Goal: Check status: Check status

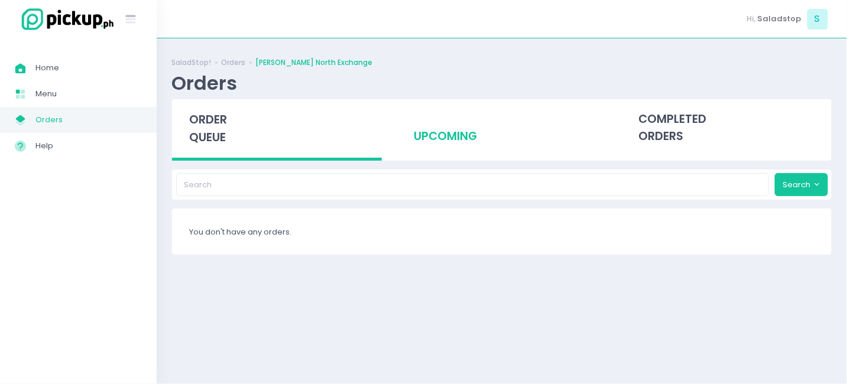
drag, startPoint x: 486, startPoint y: 100, endPoint x: 532, endPoint y: 151, distance: 68.6
click at [486, 111] on div "upcoming" at bounding box center [502, 128] width 210 height 58
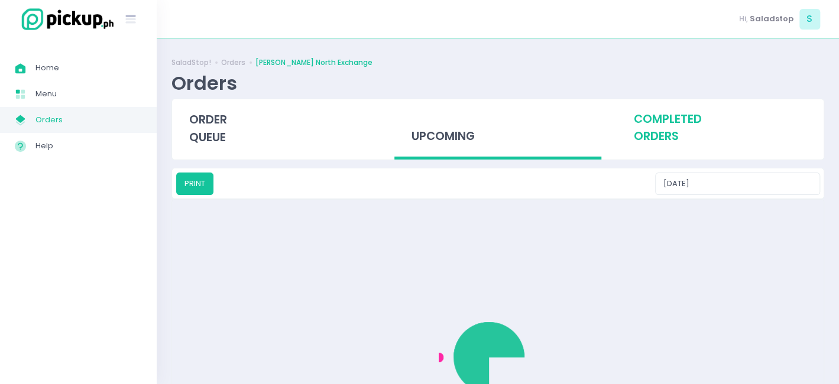
click at [635, 125] on div "completed orders" at bounding box center [719, 128] width 207 height 58
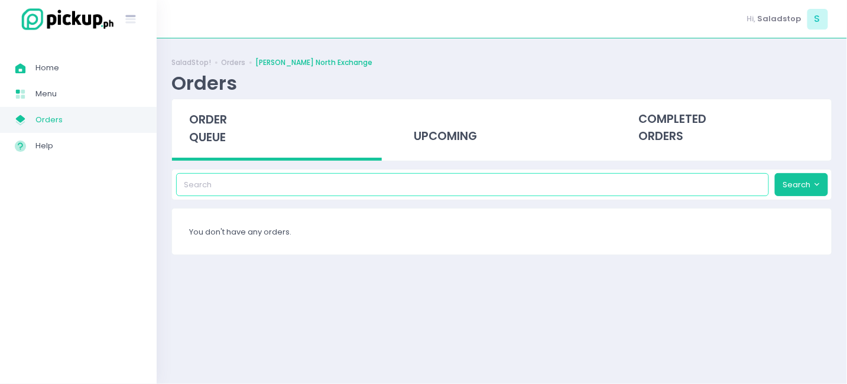
click at [667, 184] on input "search" at bounding box center [472, 184] width 593 height 22
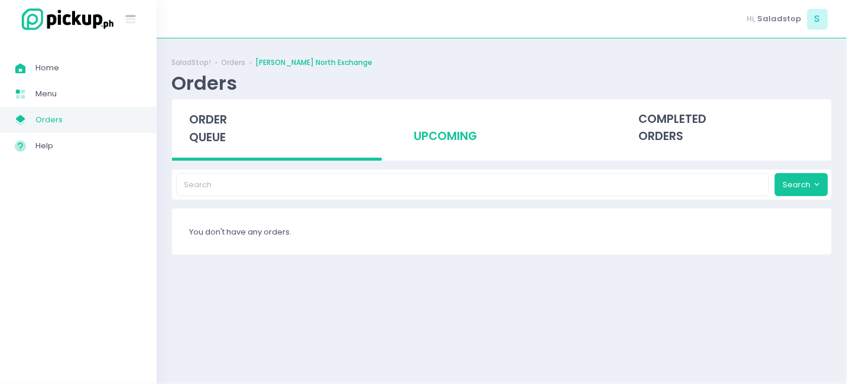
click at [439, 142] on div "upcoming" at bounding box center [502, 128] width 210 height 58
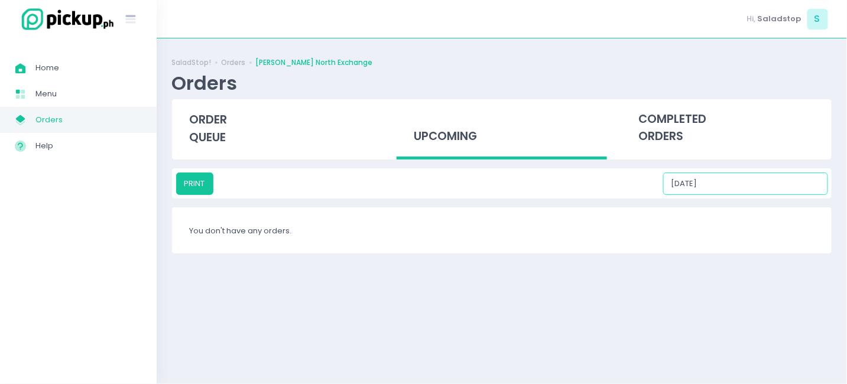
click at [750, 184] on input "[DATE]" at bounding box center [745, 184] width 165 height 22
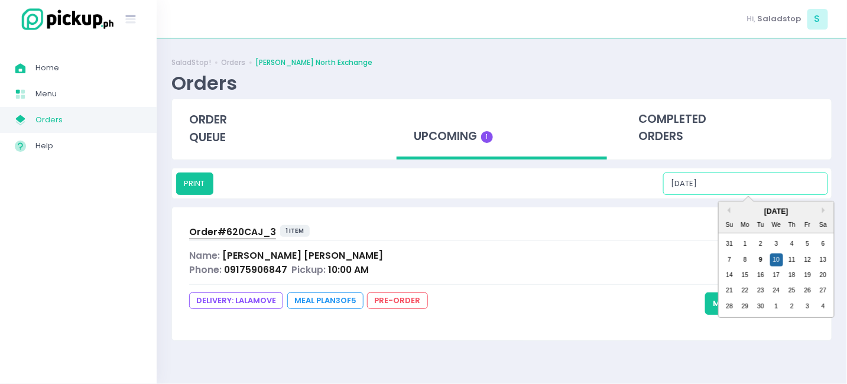
type input "[DATE]"
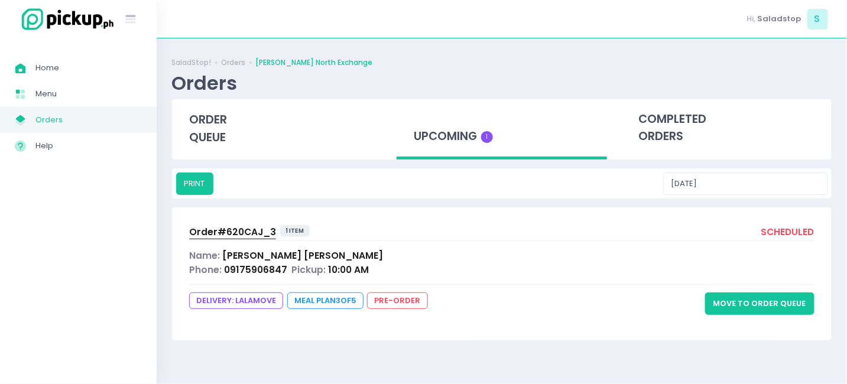
click at [395, 260] on div "Name: [PERSON_NAME]" at bounding box center [501, 256] width 625 height 14
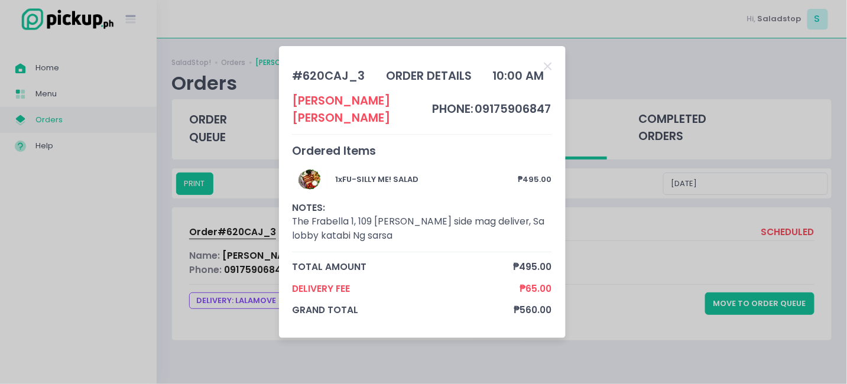
click at [653, 135] on div "# 620CAJ_3 order details 10:00 AM [PERSON_NAME] phone: 09175906847 Ordered Item…" at bounding box center [423, 192] width 847 height 384
